Goal: Book appointment/travel/reservation

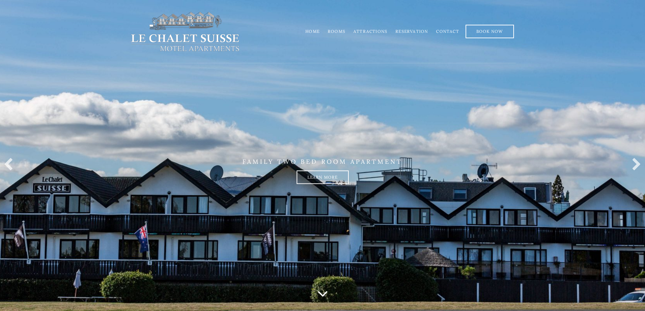
click at [340, 30] on link "Rooms" at bounding box center [337, 31] width 18 height 5
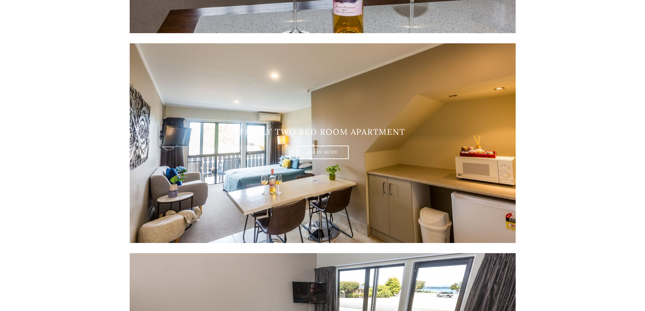
scroll to position [944, 0]
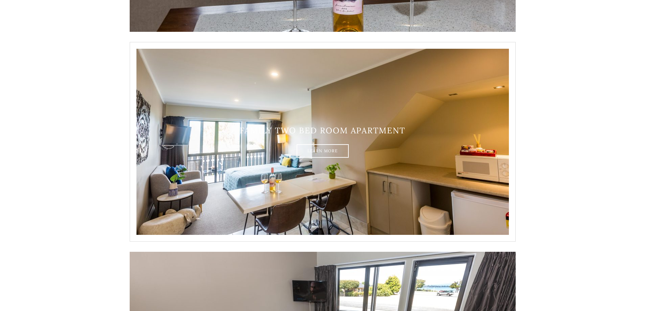
click at [371, 162] on img at bounding box center [323, 142] width 386 height 200
click at [332, 151] on link "Learn More" at bounding box center [323, 151] width 52 height 14
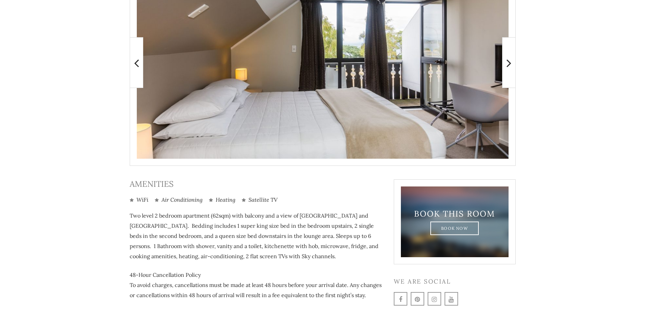
scroll to position [227, 0]
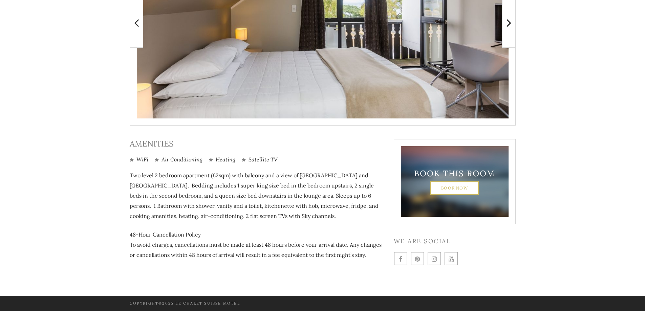
click at [463, 186] on link "Book Now" at bounding box center [454, 188] width 48 height 14
